Goal: Understand process/instructions

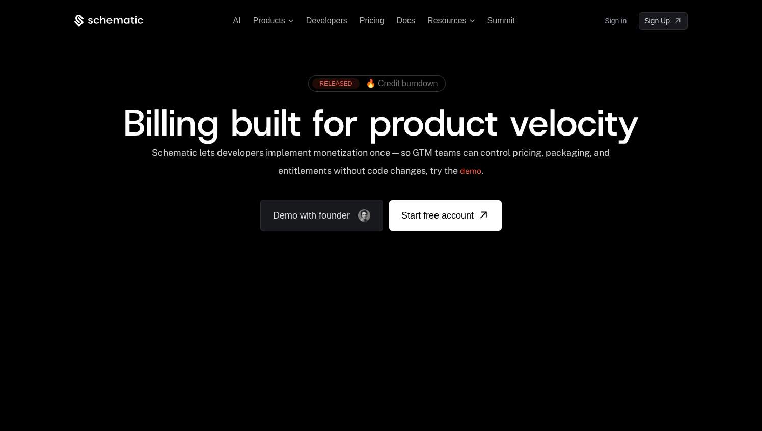
click at [605, 24] on link "Sign in" at bounding box center [615, 21] width 22 height 16
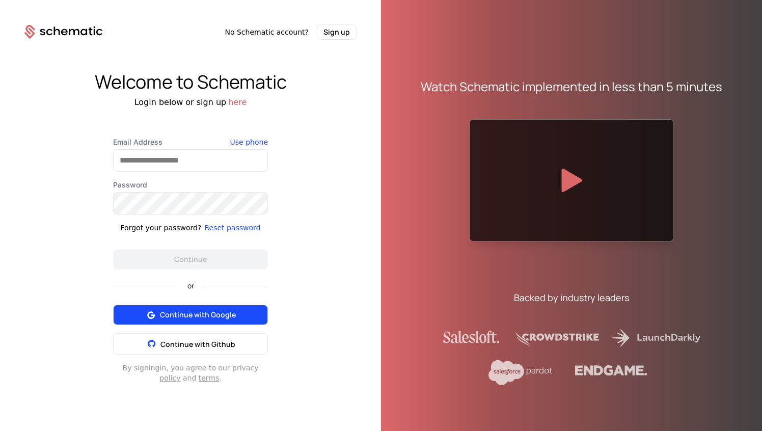
click at [231, 311] on span "Continue with Google" at bounding box center [198, 315] width 76 height 10
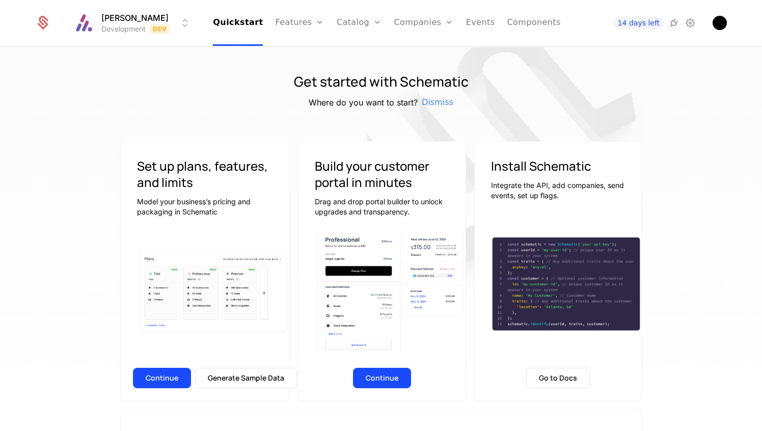
click at [441, 118] on img at bounding box center [502, 147] width 509 height 509
click at [182, 150] on div "Set up plans, features, and limits Model your business’s pricing and packaging …" at bounding box center [205, 182] width 169 height 81
click at [691, 205] on img at bounding box center [502, 147] width 509 height 509
click at [551, 376] on button "Go to Docs" at bounding box center [558, 378] width 64 height 20
click at [684, 178] on img at bounding box center [502, 147] width 509 height 509
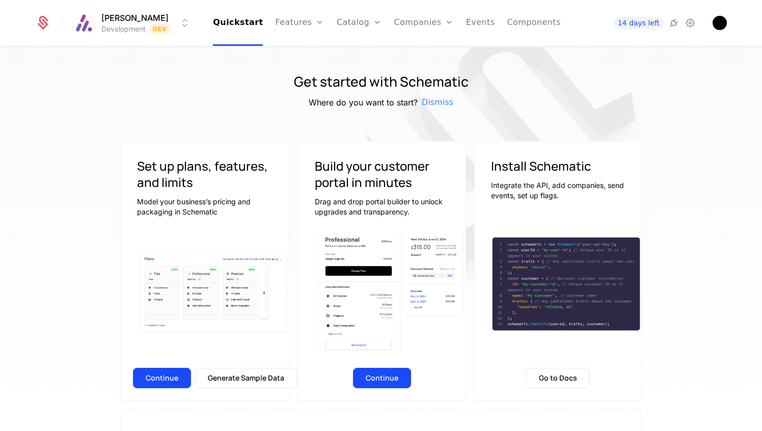
click at [684, 178] on img at bounding box center [502, 147] width 509 height 509
